Goal: Transaction & Acquisition: Download file/media

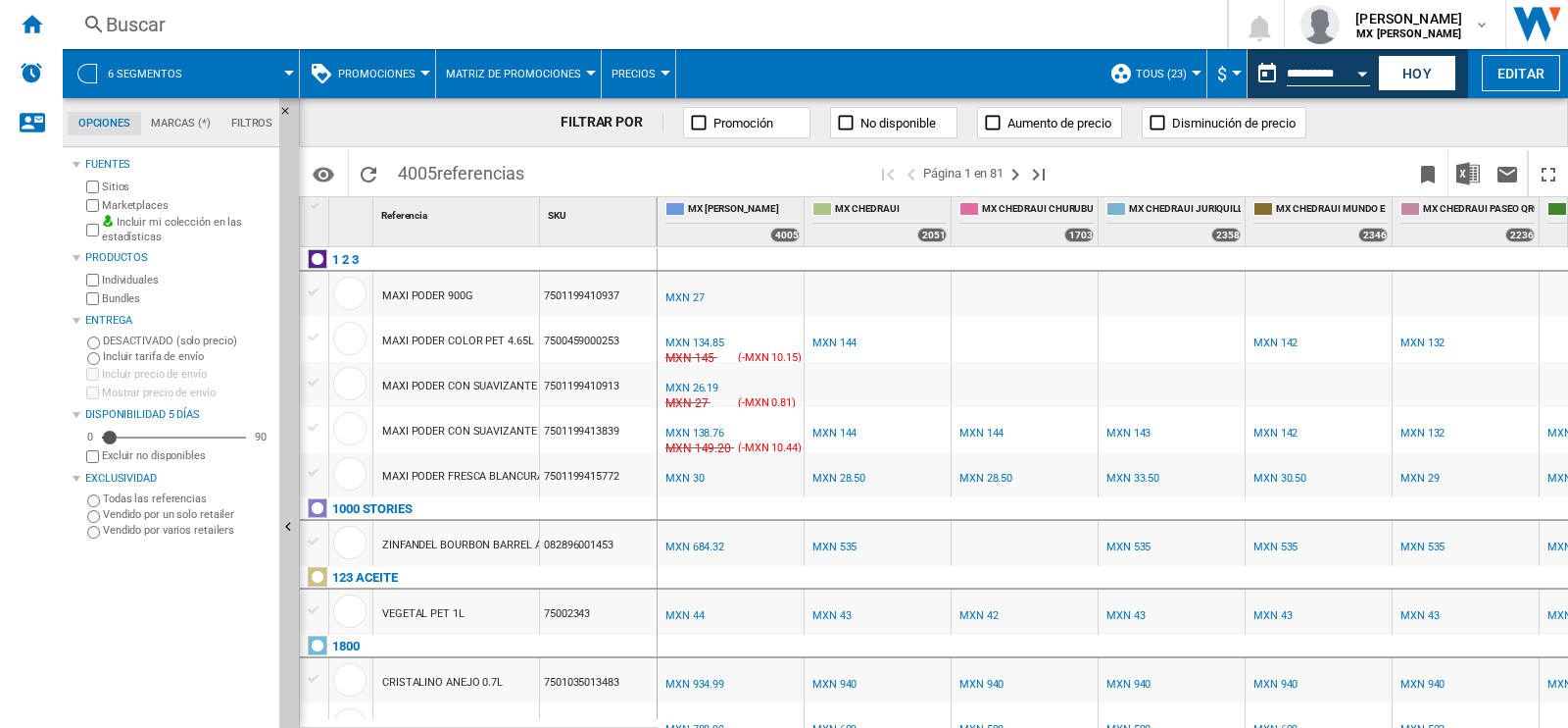
click at [283, 68] on span at bounding box center [250, 72] width 79 height 49
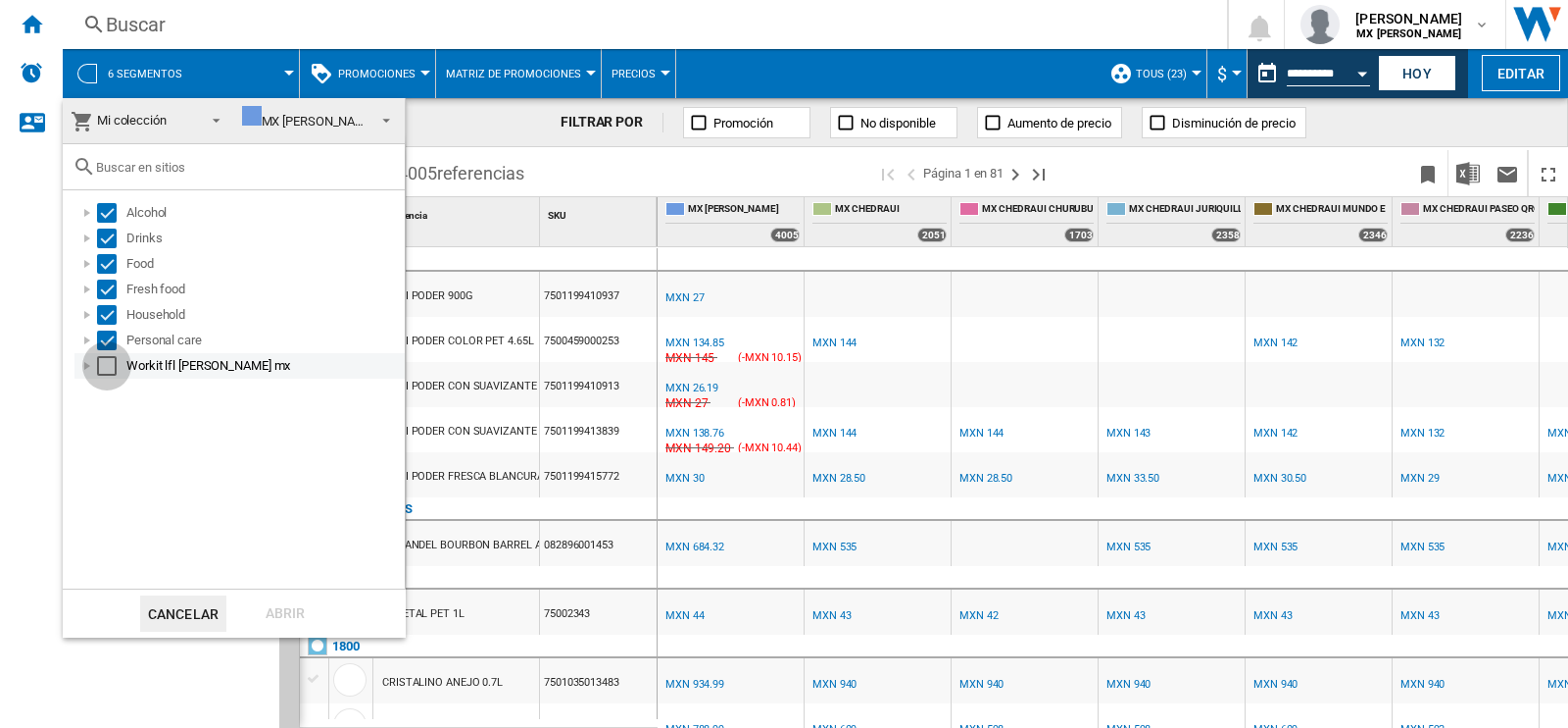
click at [107, 367] on div "Select" at bounding box center [107, 366] width 20 height 20
click at [294, 627] on div "Abrir" at bounding box center [284, 613] width 86 height 37
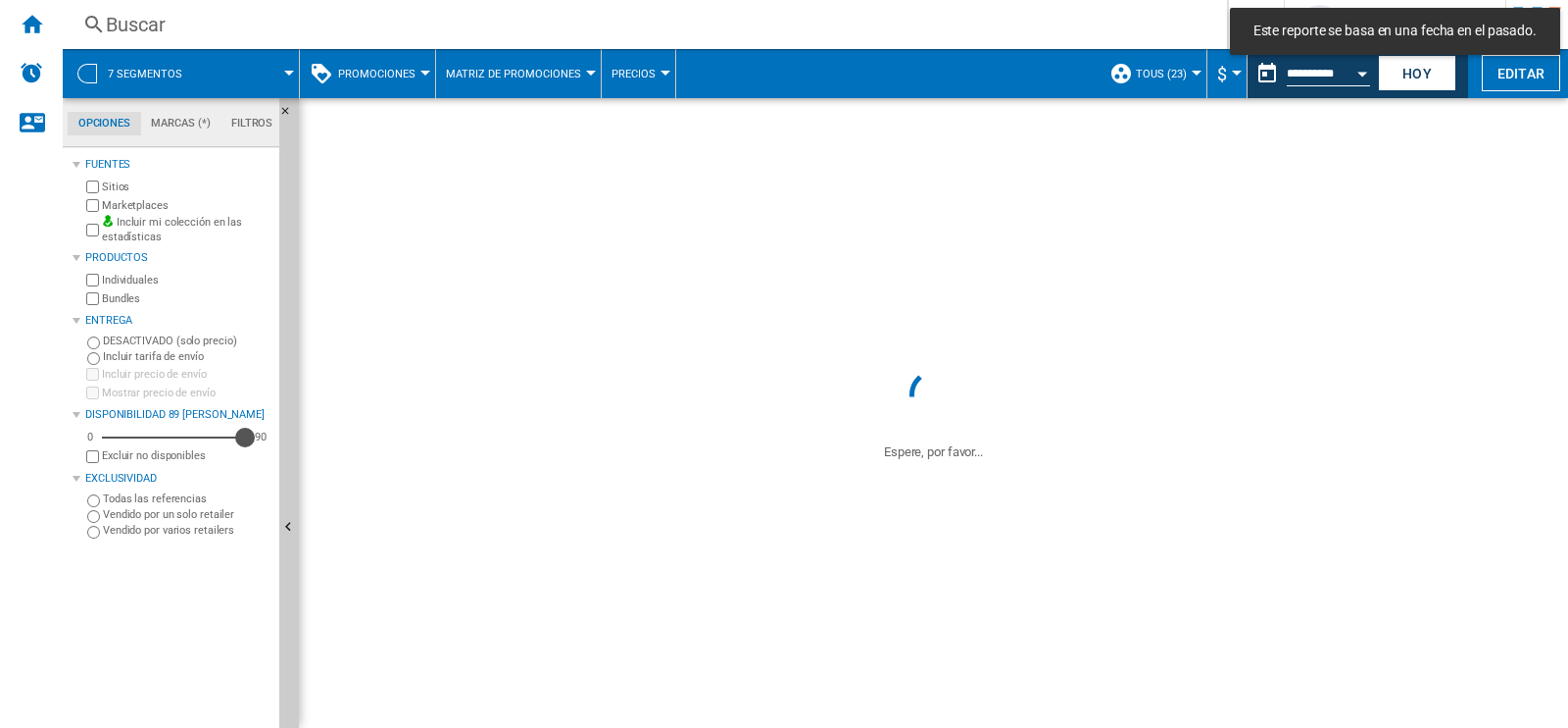
click at [245, 434] on div "89" at bounding box center [173, 437] width 144 height 20
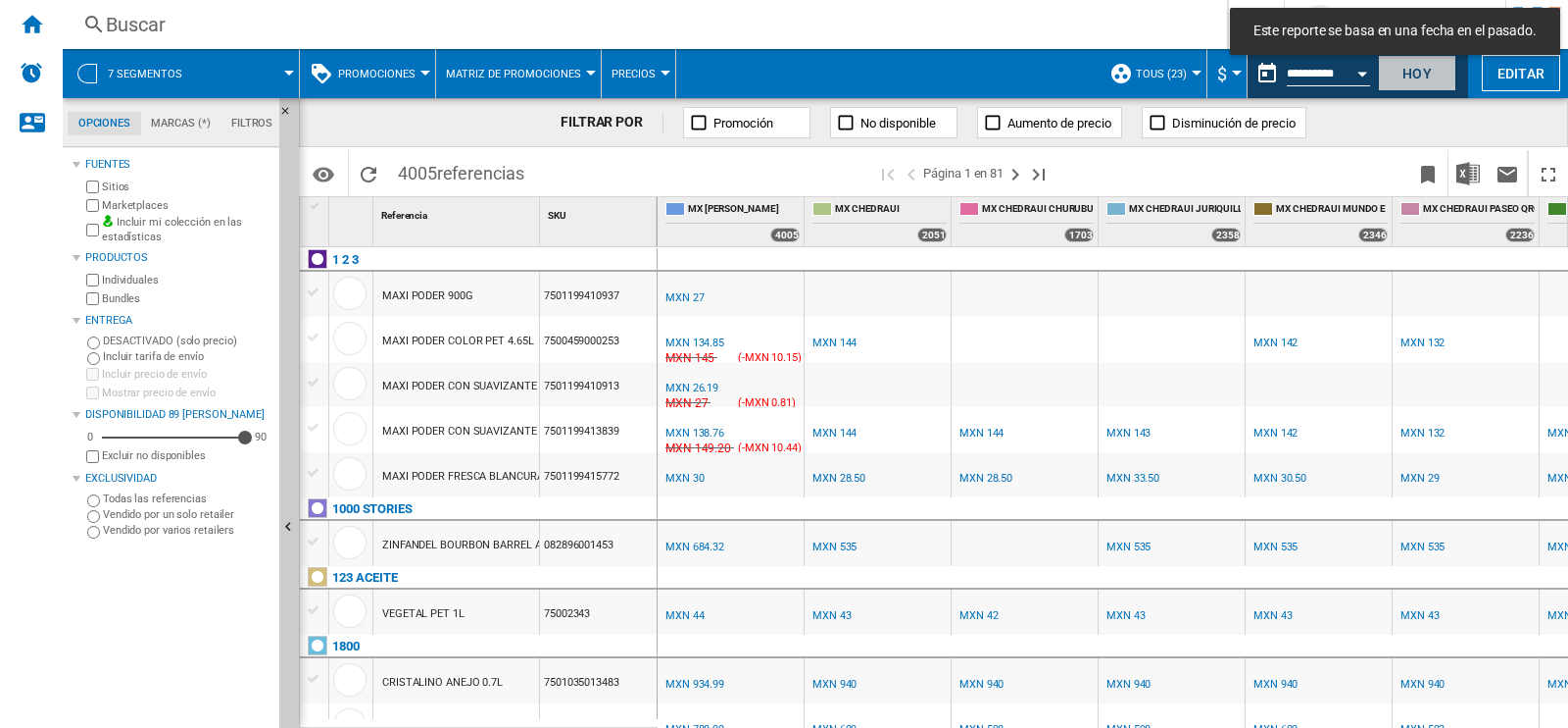
click at [1421, 68] on button "Hoy" at bounding box center [1416, 72] width 78 height 37
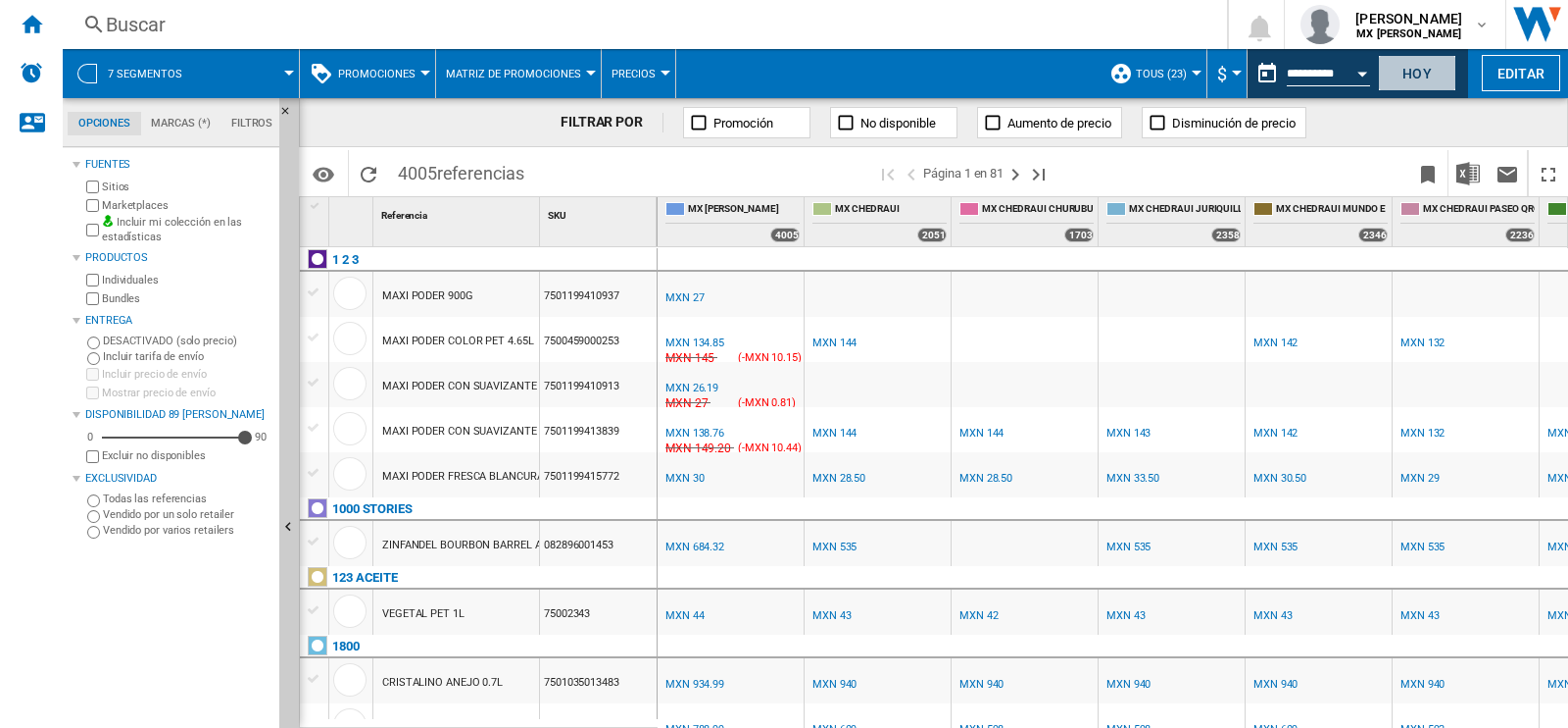
click at [1421, 68] on button "Hoy" at bounding box center [1416, 72] width 78 height 37
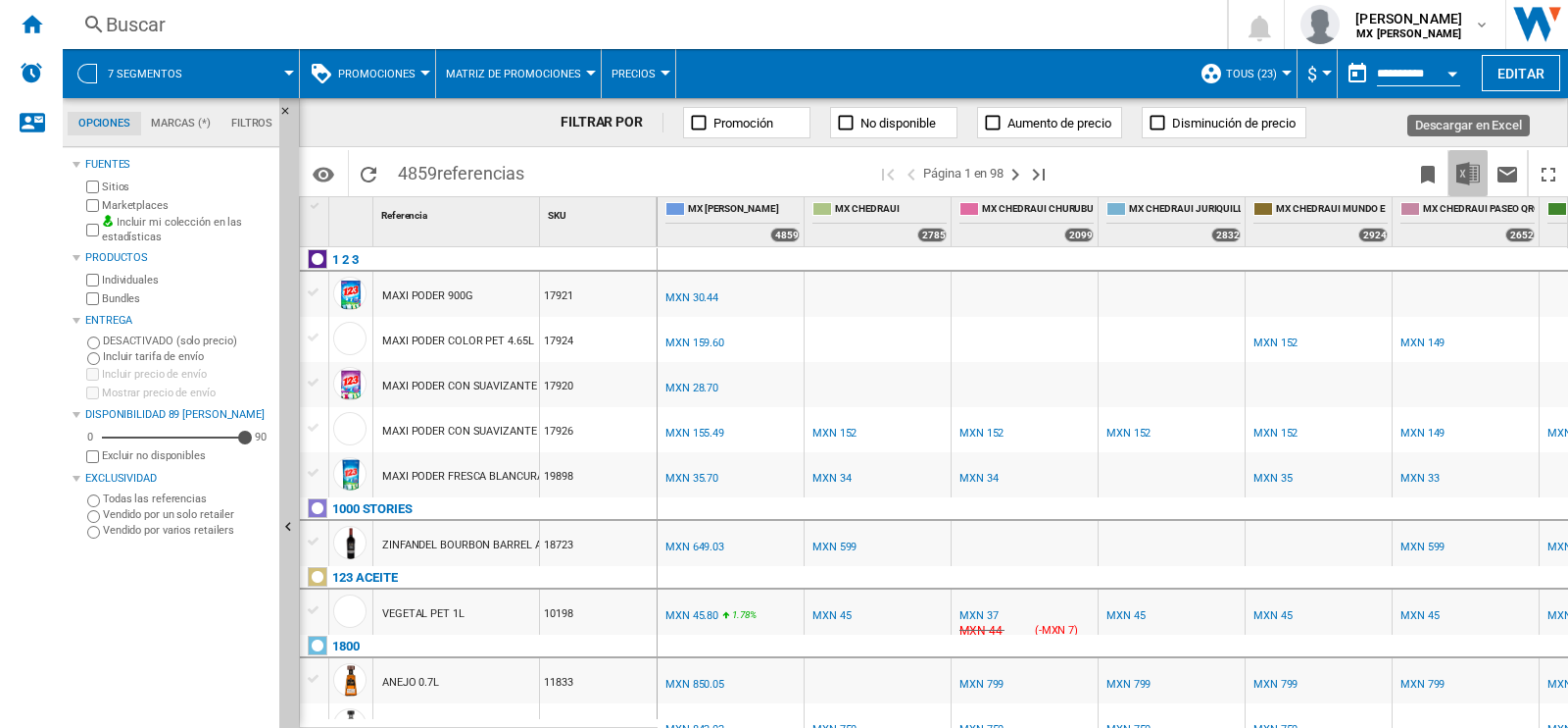
click at [1474, 165] on img "Descargar en Excel" at bounding box center [1468, 174] width 24 height 24
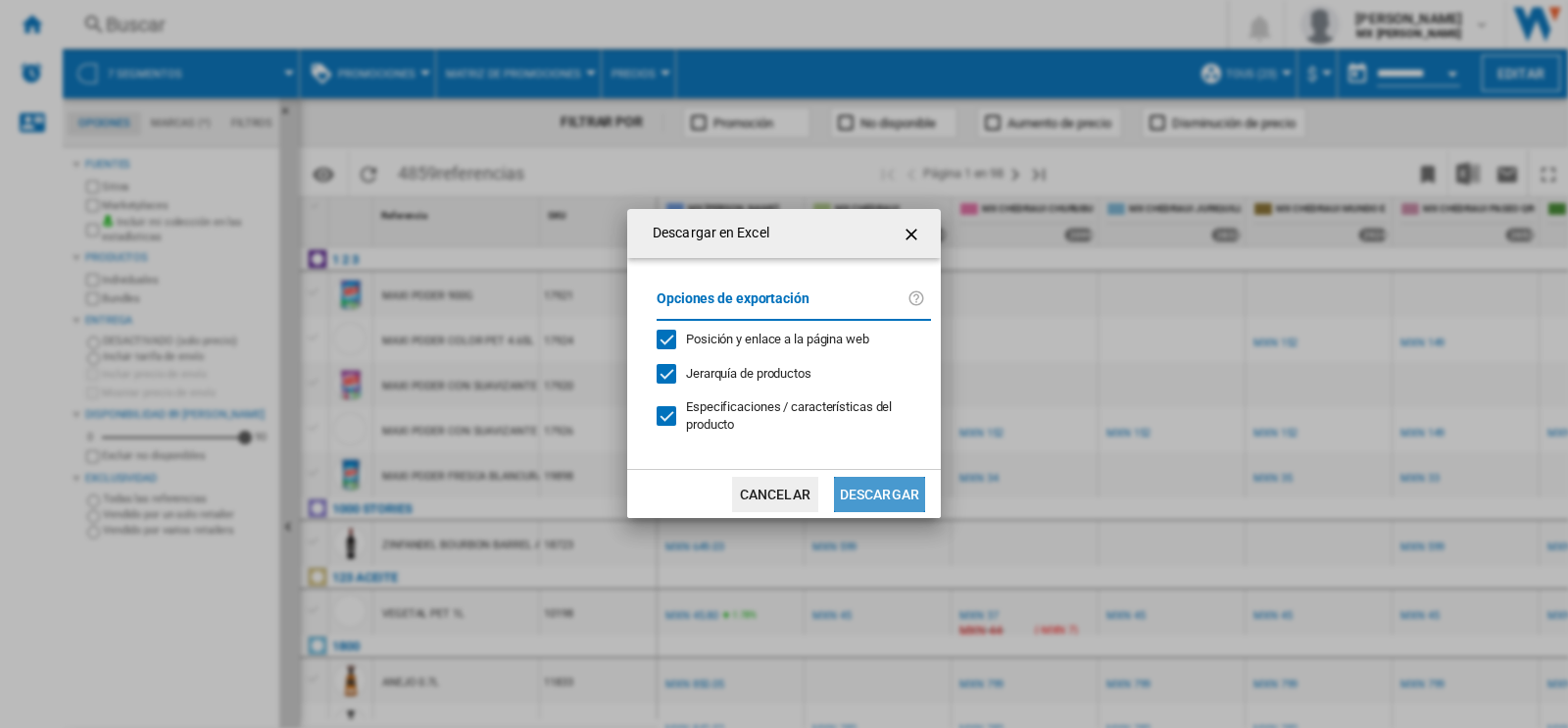
click at [877, 479] on button "Descargar" at bounding box center [879, 495] width 91 height 36
